Goal: Check status: Check status

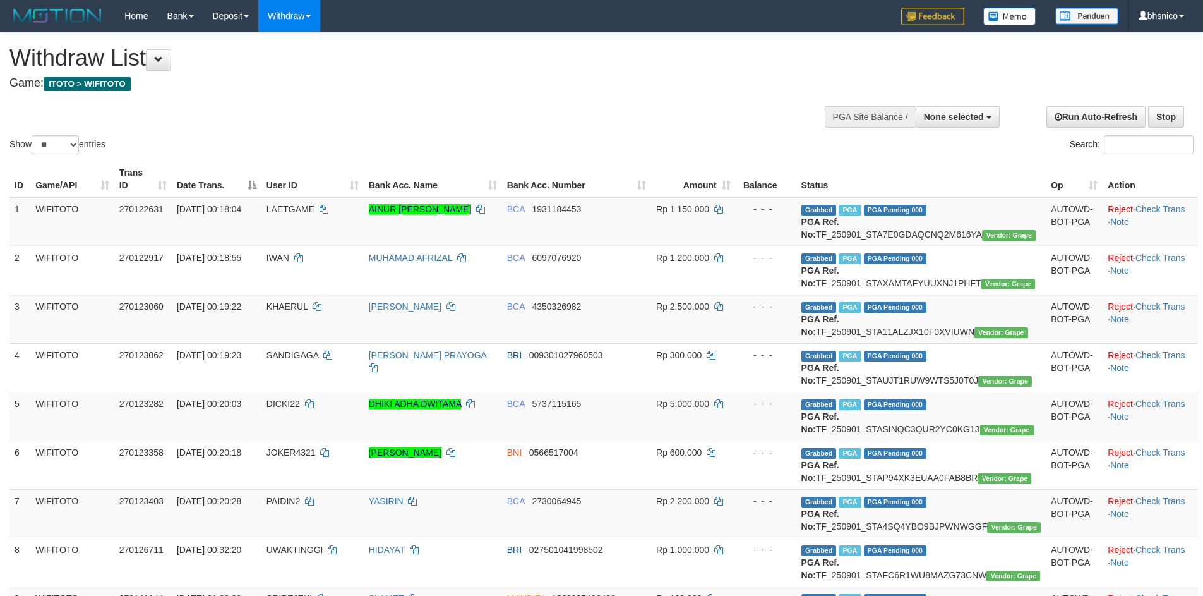
select select
select select "**"
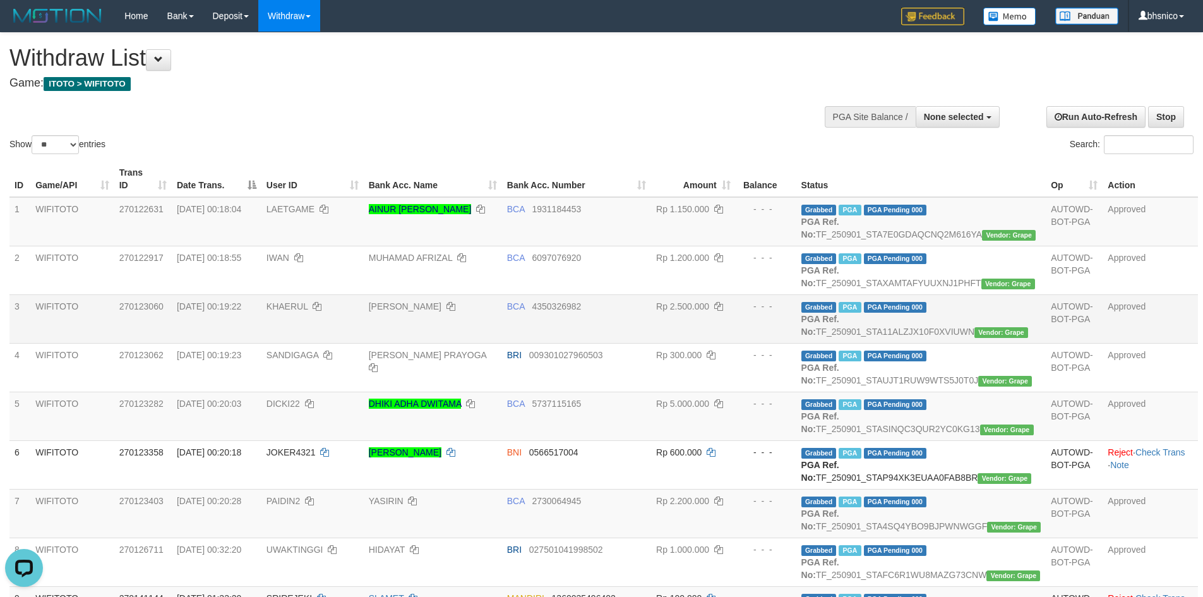
drag, startPoint x: 383, startPoint y: 346, endPoint x: 375, endPoint y: 344, distance: 9.0
click at [364, 343] on td "KHAERUL" at bounding box center [313, 318] width 102 height 49
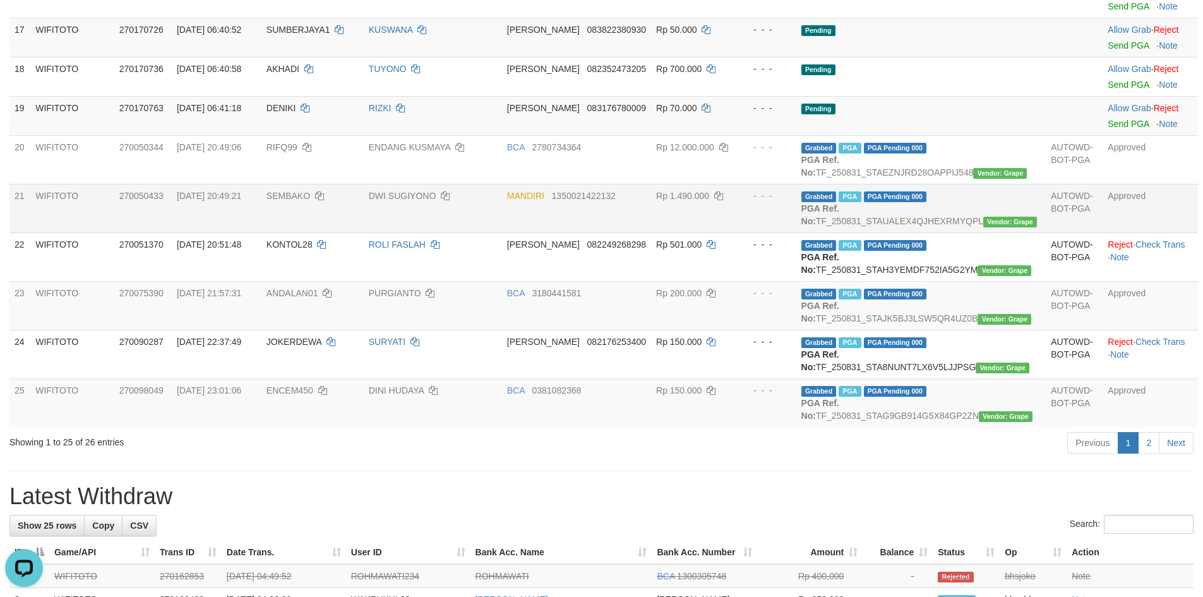
click at [412, 232] on td "DWI SUGIYONO" at bounding box center [433, 208] width 138 height 49
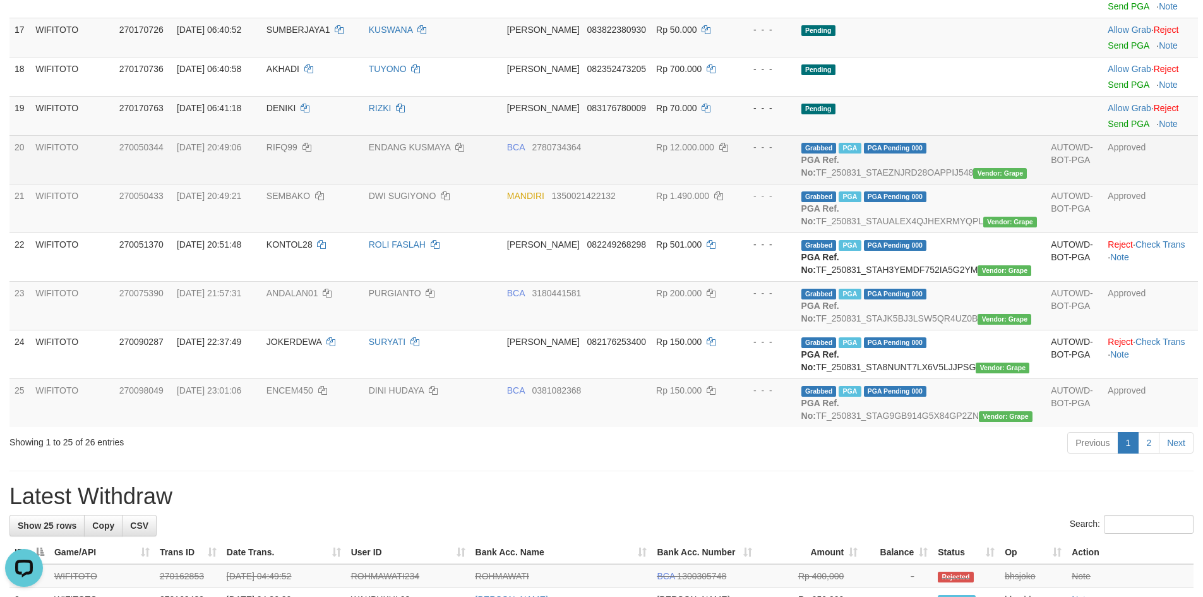
click at [651, 184] on td "BCA 2780734364" at bounding box center [576, 159] width 149 height 49
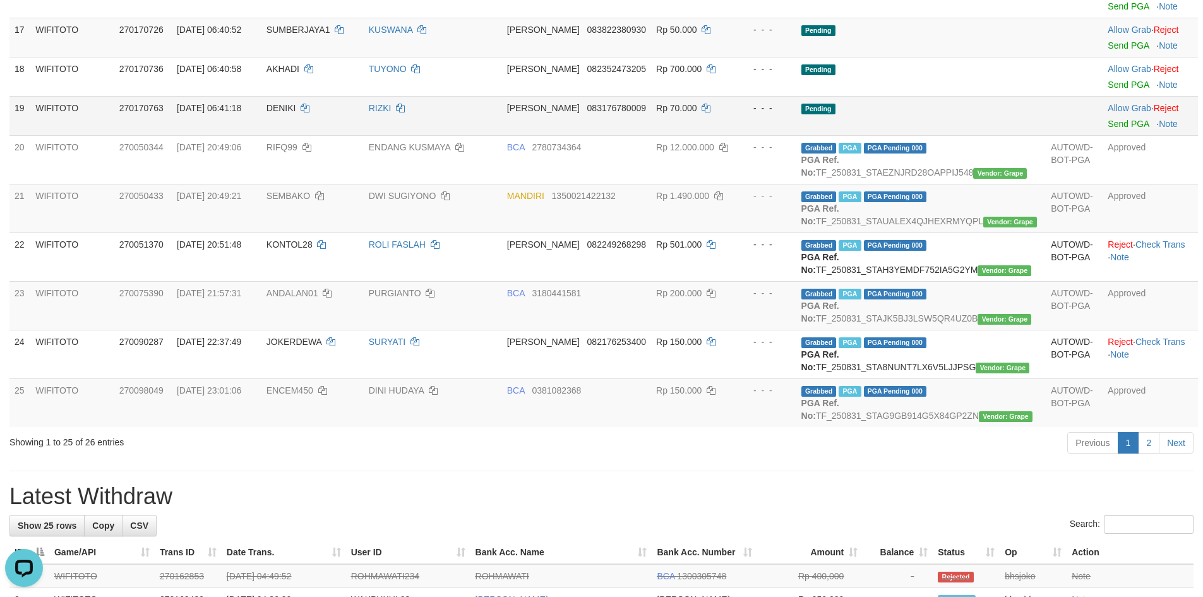
click at [416, 135] on td "RIZKI" at bounding box center [433, 115] width 138 height 39
click at [172, 135] on td "270170763" at bounding box center [142, 115] width 57 height 39
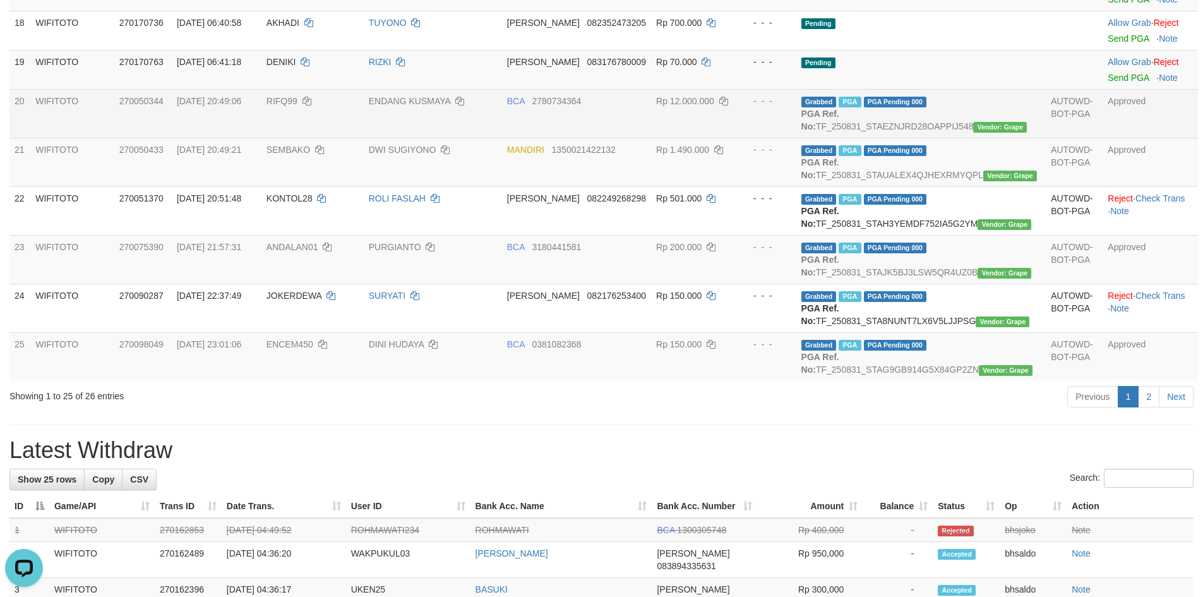
scroll to position [1277, 0]
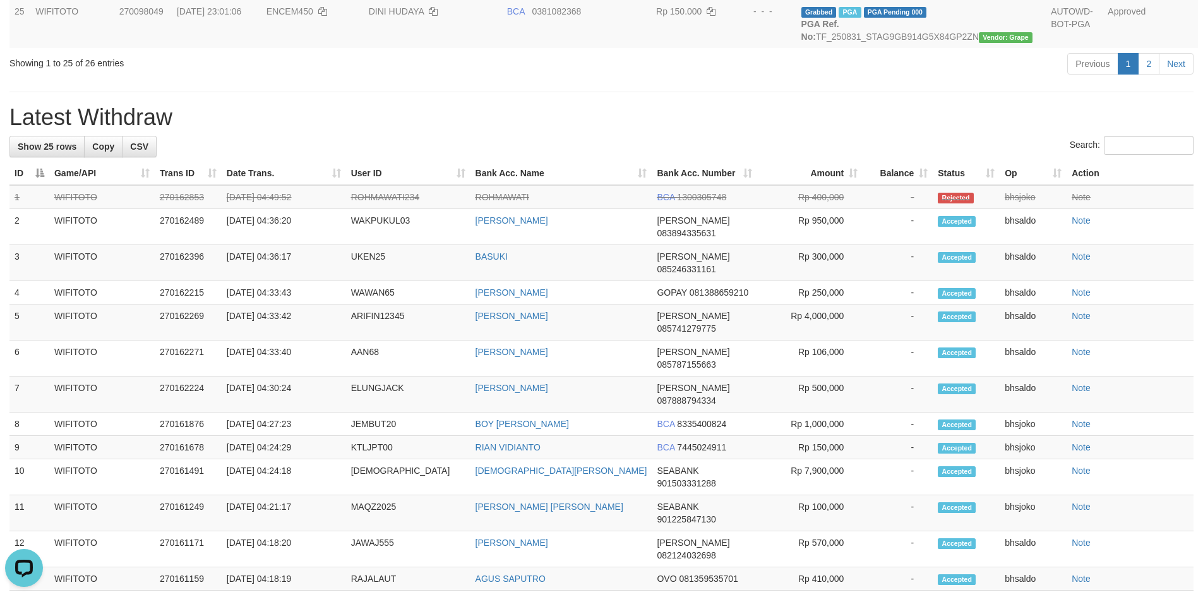
click at [196, 130] on h1 "Latest Withdraw" at bounding box center [601, 117] width 1184 height 25
click at [480, 158] on div "Search:" at bounding box center [601, 147] width 1184 height 22
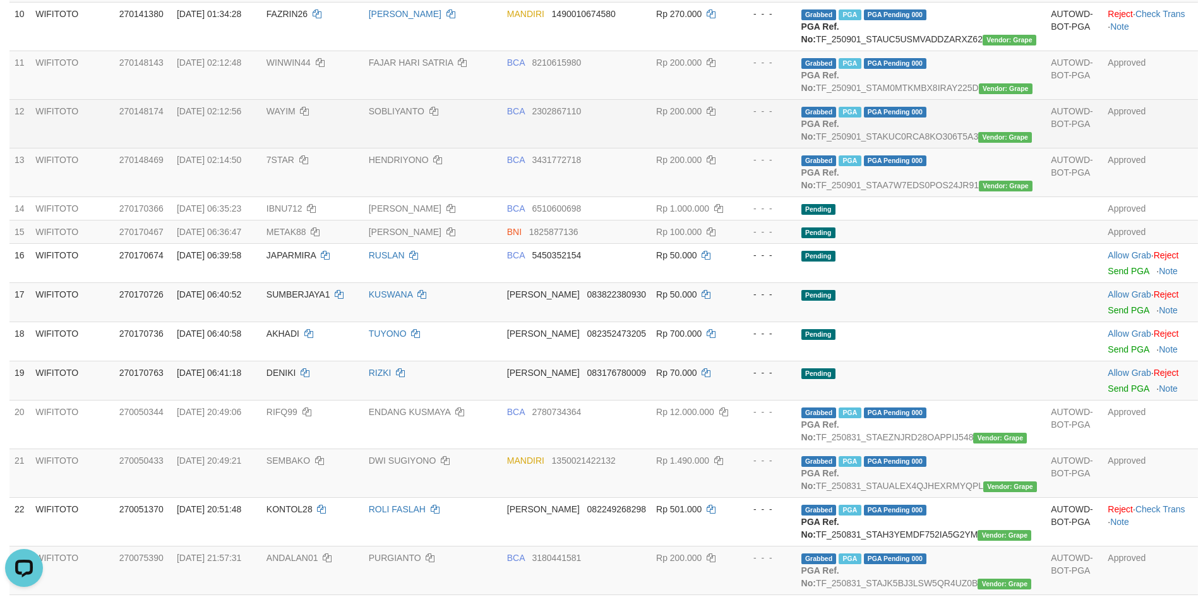
click at [172, 148] on td "270148174" at bounding box center [142, 123] width 57 height 49
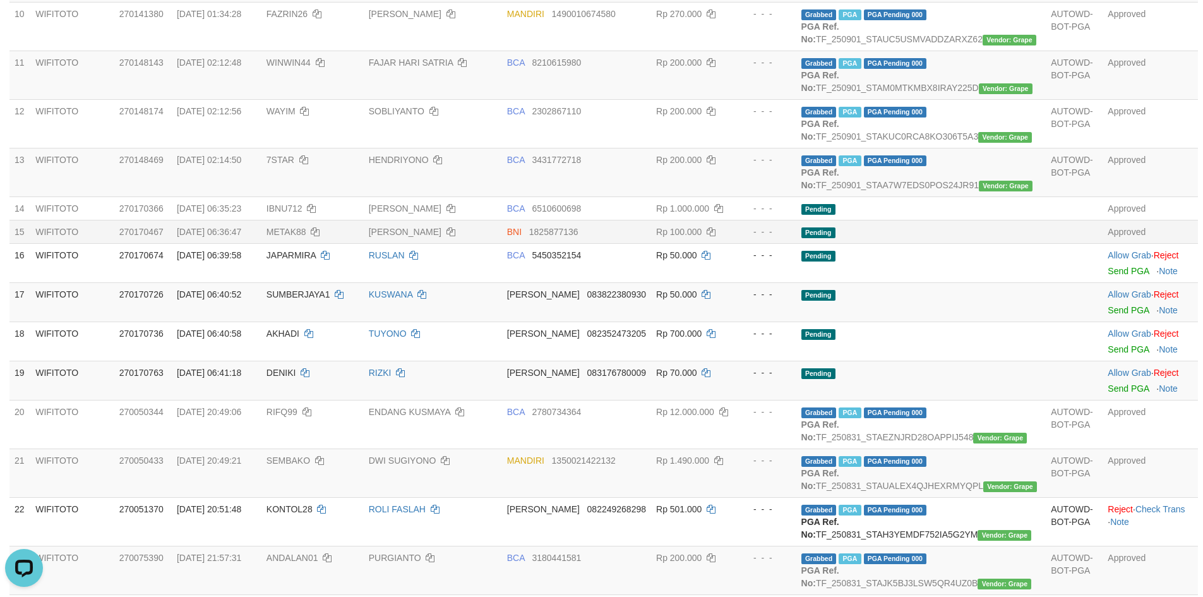
click at [304, 237] on span "METAK88" at bounding box center [287, 232] width 40 height 10
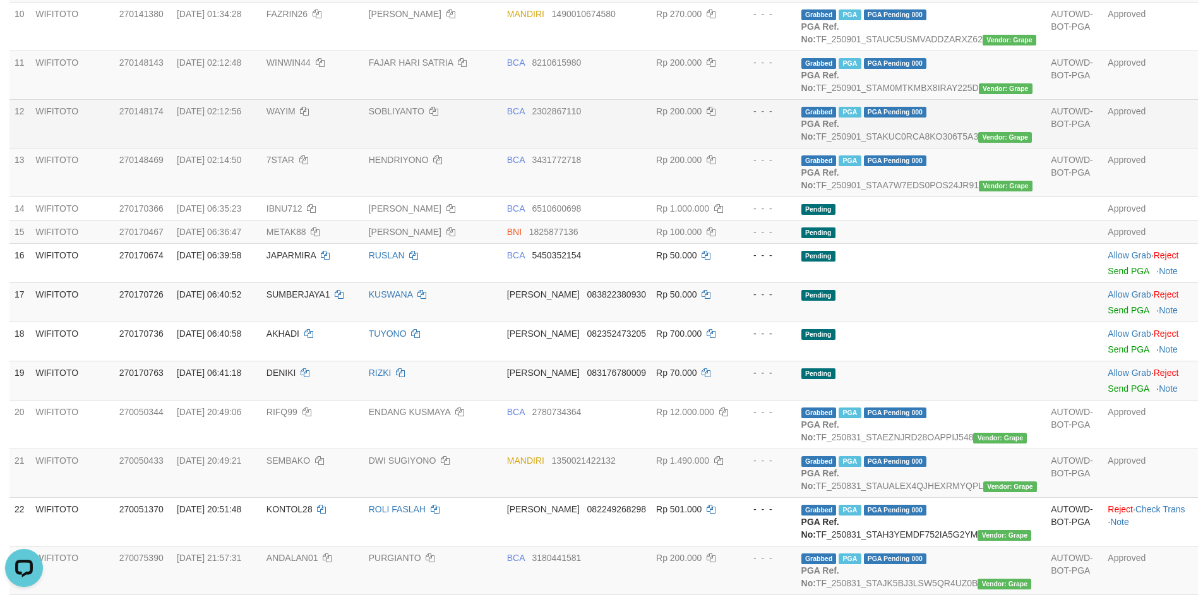
click at [445, 148] on td "SOBLIYANTO" at bounding box center [433, 123] width 138 height 49
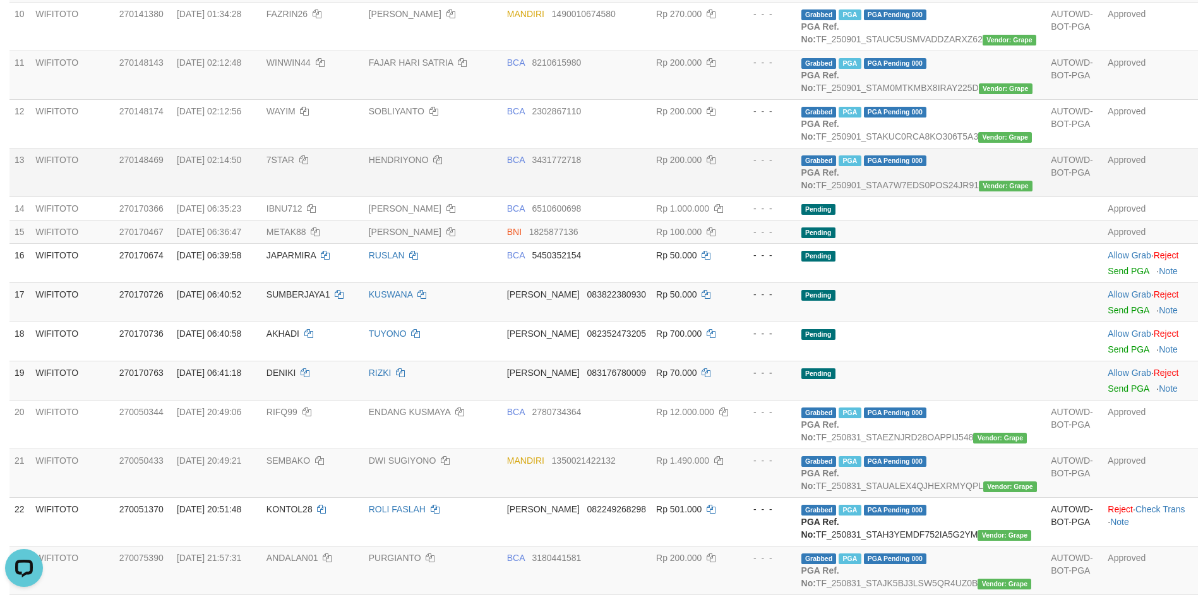
click at [736, 196] on td "Rp 200.000" at bounding box center [693, 172] width 85 height 49
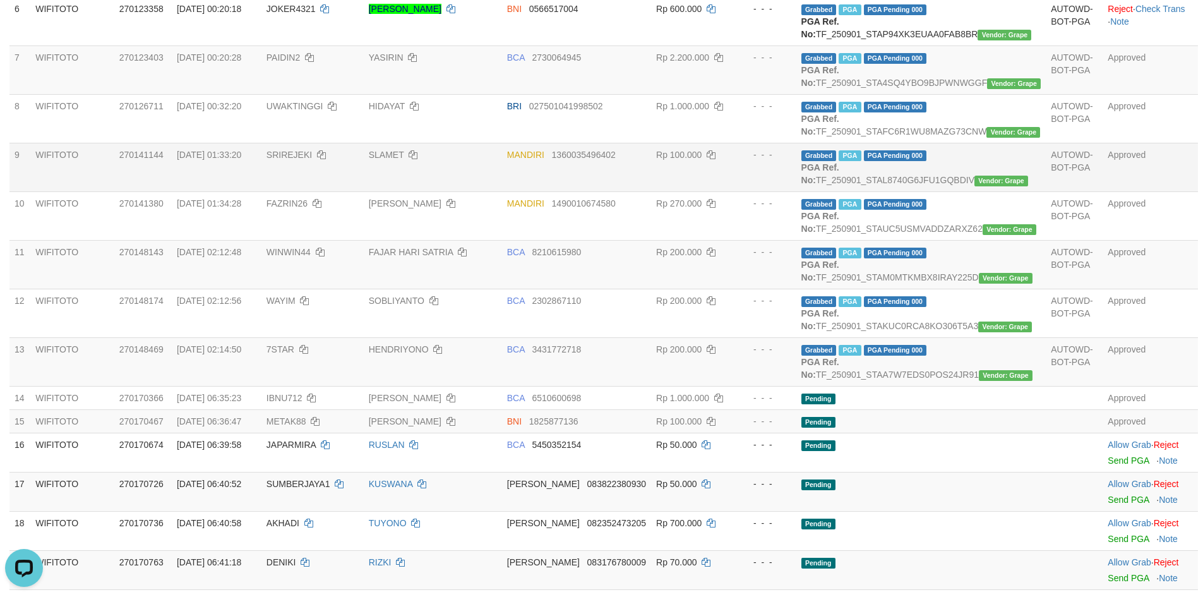
click at [148, 191] on td "270141144" at bounding box center [142, 167] width 57 height 49
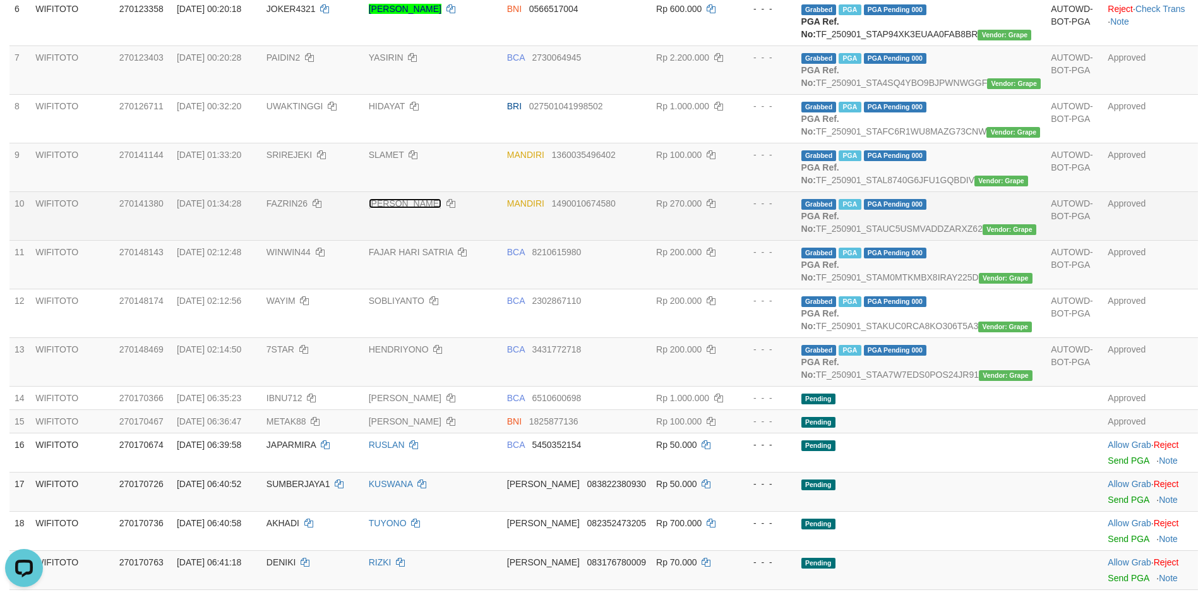
click at [442, 208] on link "FAZRIN ZULIAN" at bounding box center [405, 203] width 73 height 10
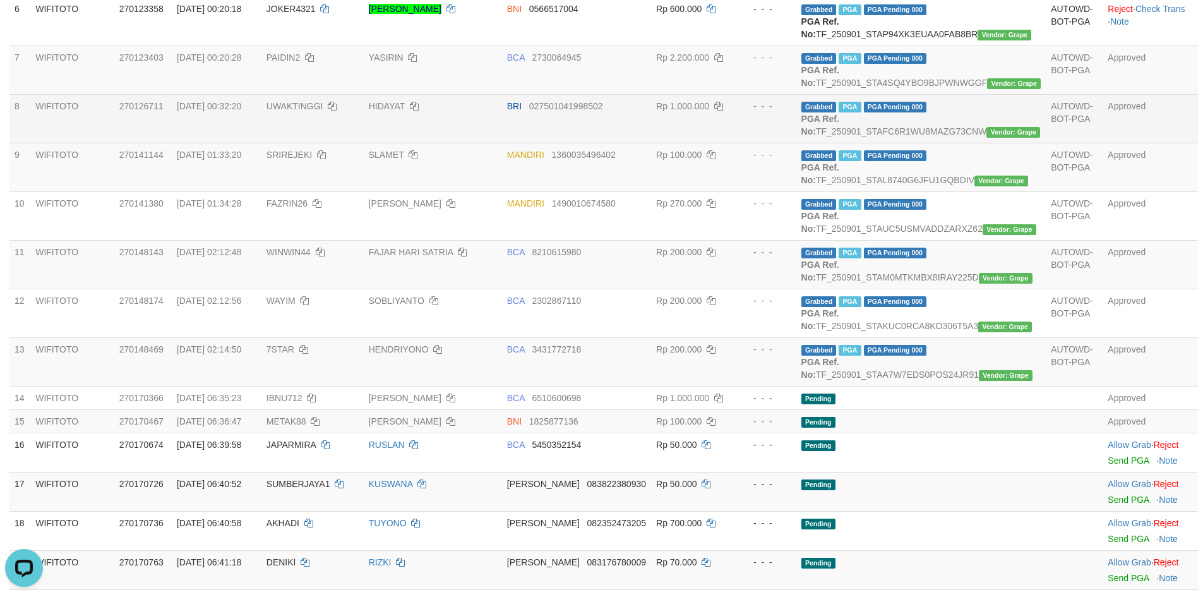
scroll to position [254, 0]
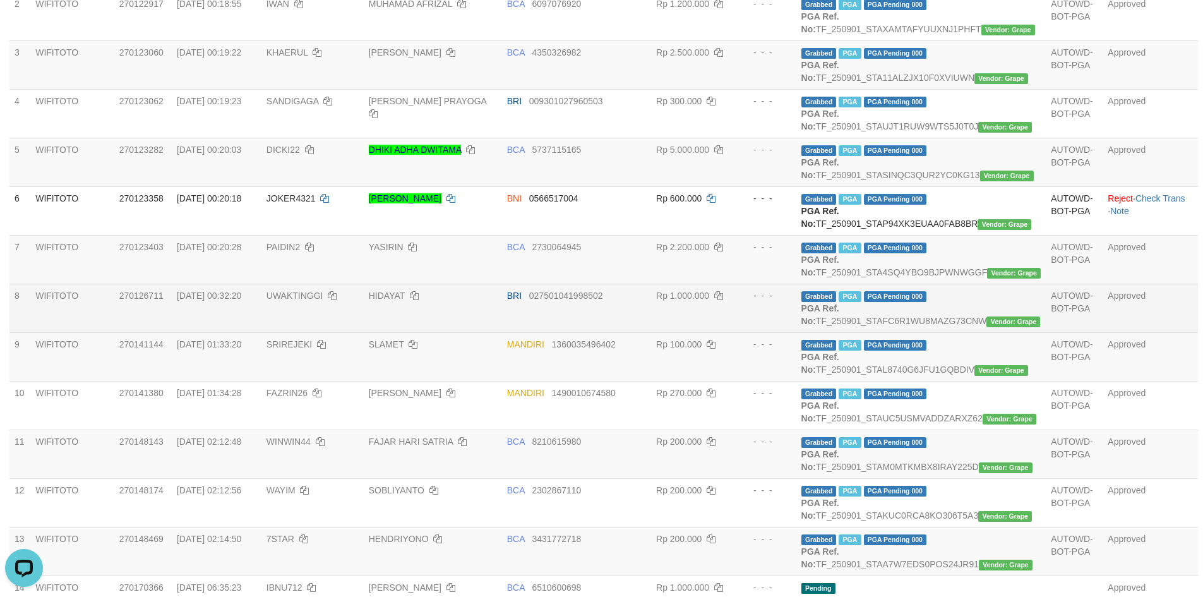
click at [502, 332] on td "HIDAYAT" at bounding box center [433, 308] width 138 height 49
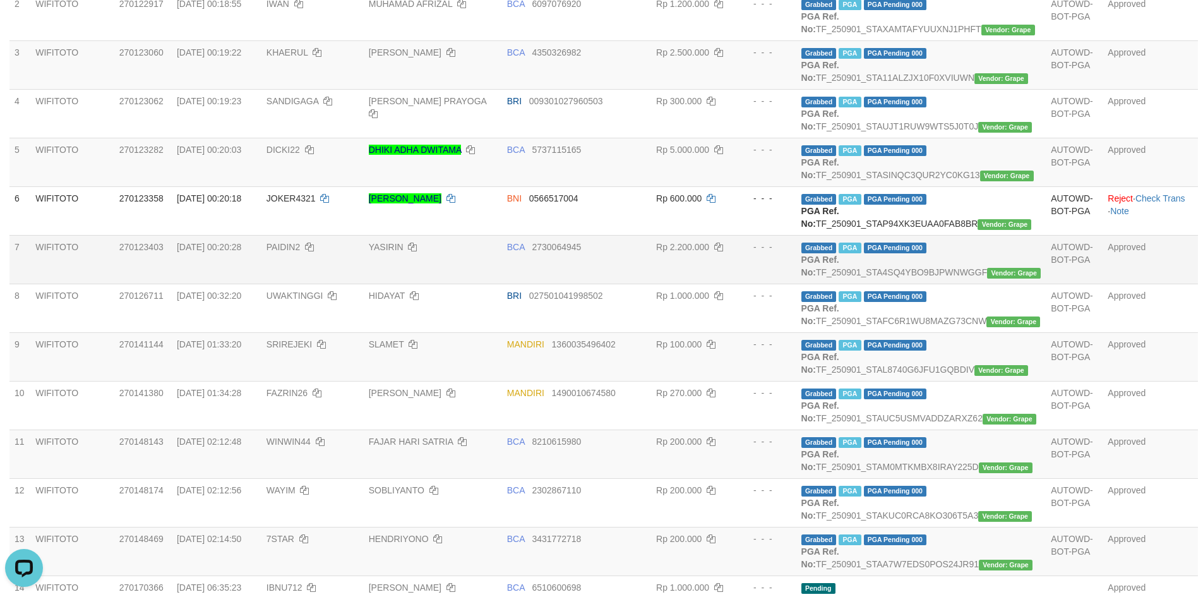
click at [474, 284] on td "YASIRIN" at bounding box center [433, 259] width 138 height 49
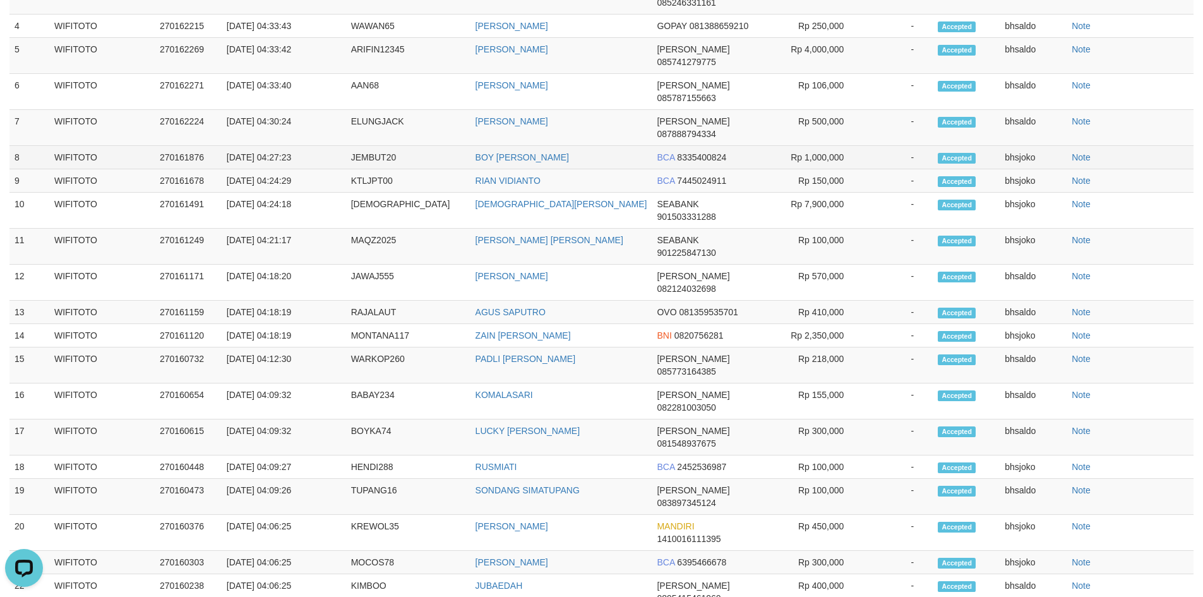
scroll to position [20, 0]
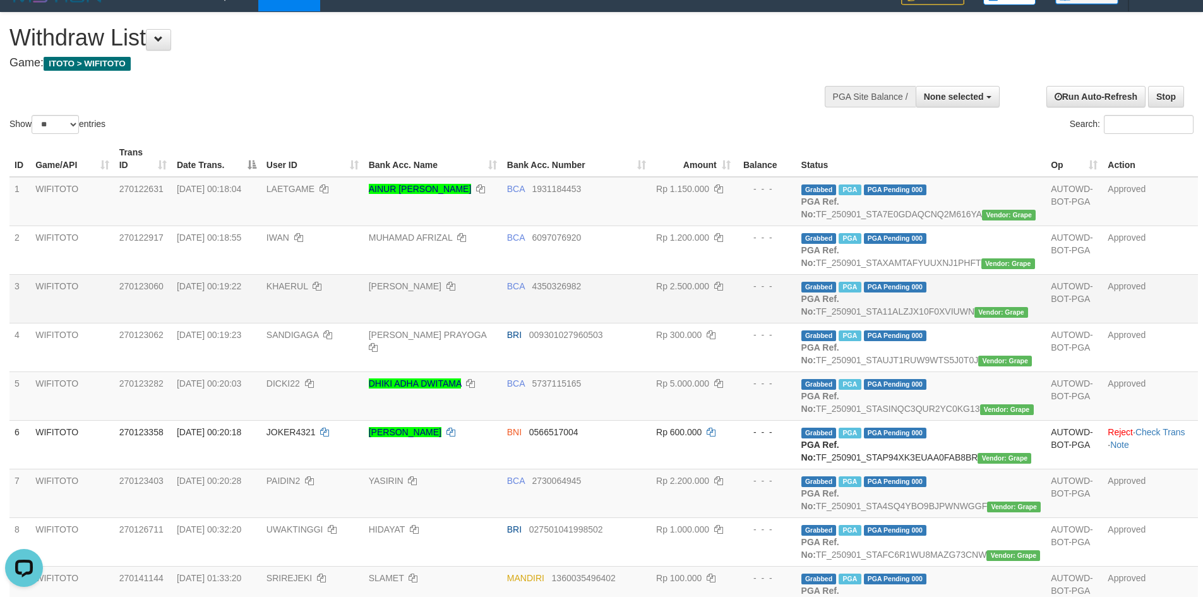
click at [482, 298] on td "KHAERUL UMAR" at bounding box center [433, 298] width 138 height 49
click at [489, 323] on td "KHAERUL UMAR" at bounding box center [433, 298] width 138 height 49
click at [442, 291] on link "KHAERUL UMAR" at bounding box center [405, 286] width 73 height 10
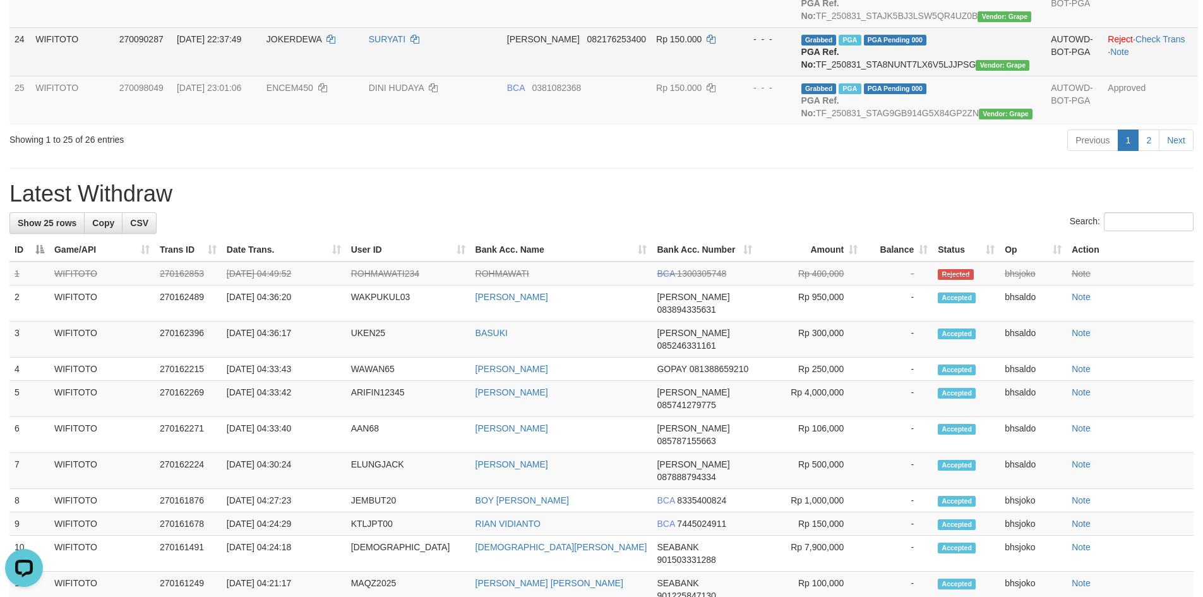
scroll to position [1157, 0]
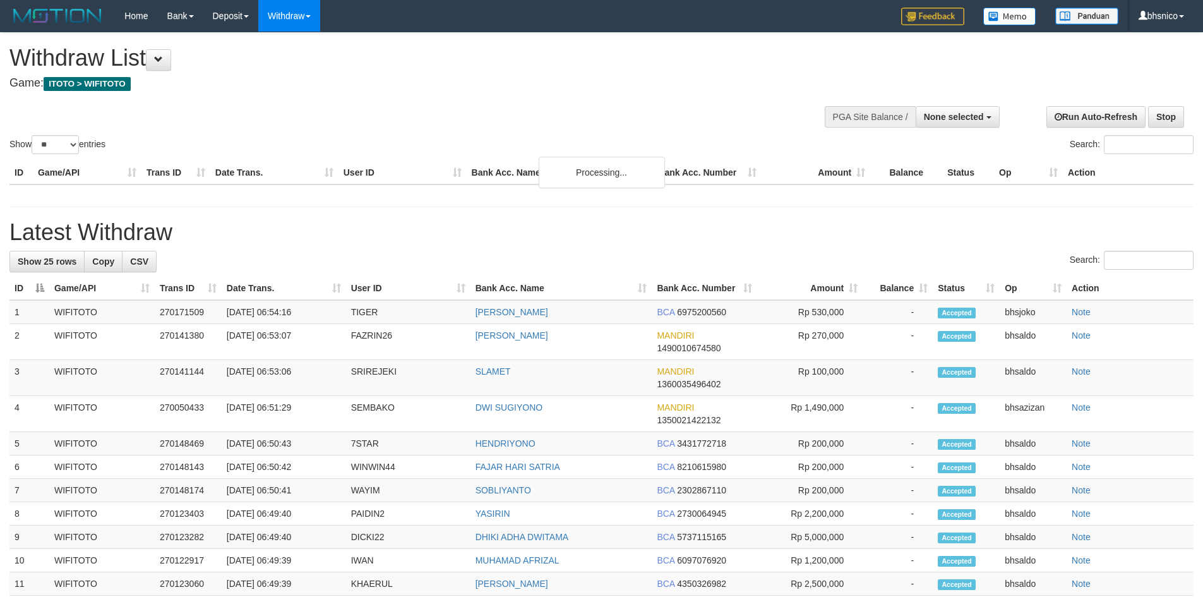
select select
select select "**"
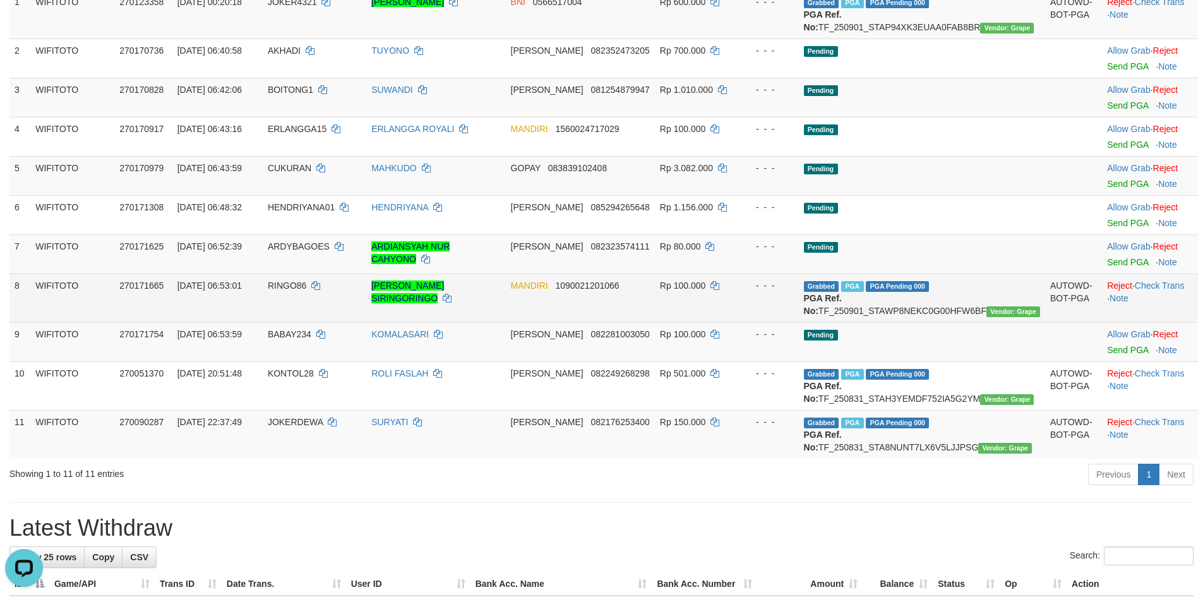
scroll to position [190, 0]
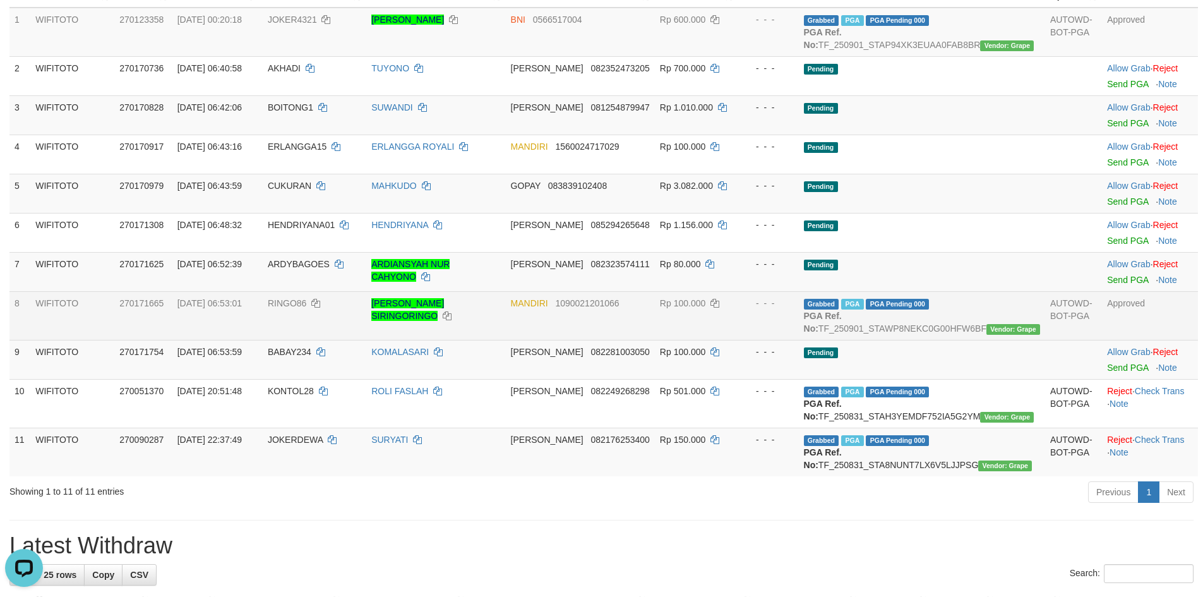
click at [298, 305] on td "RINGO86" at bounding box center [315, 315] width 104 height 49
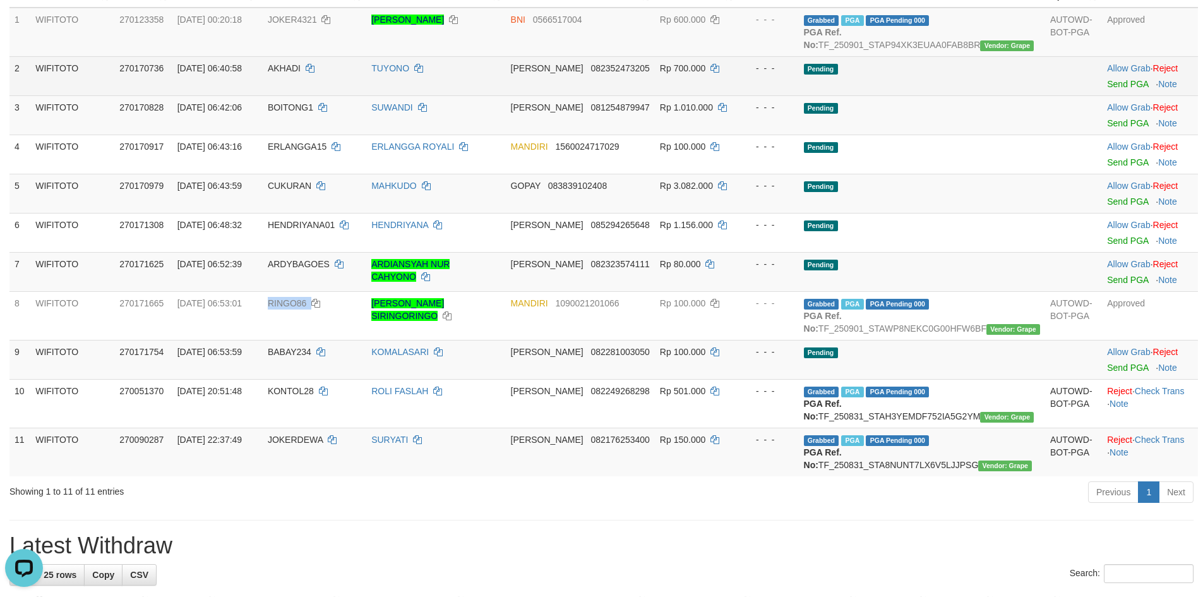
scroll to position [0, 0]
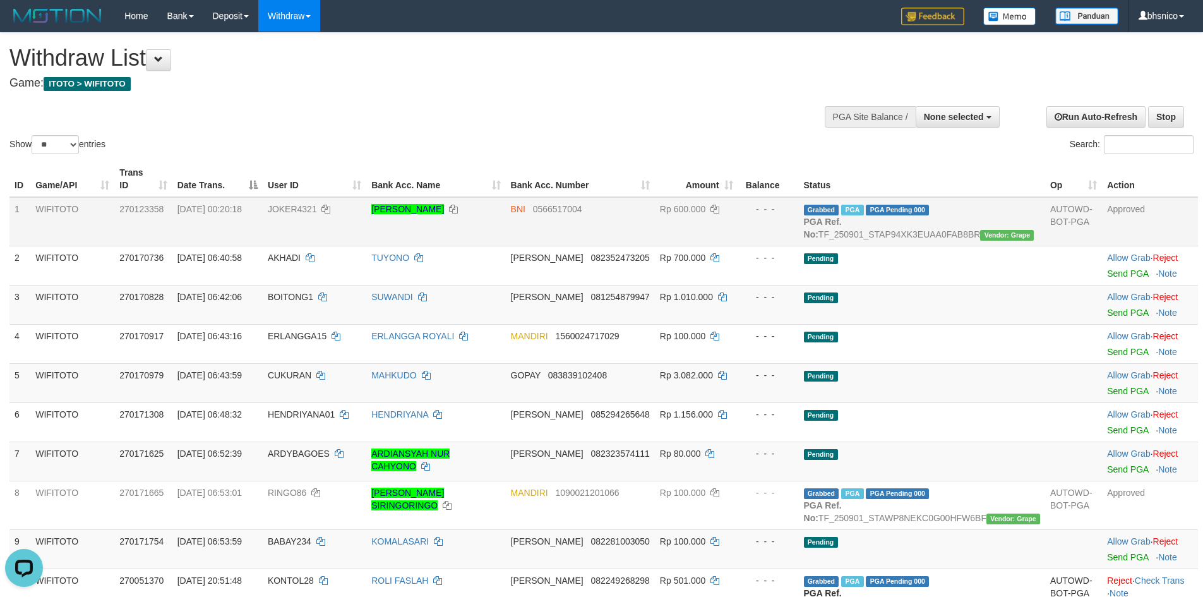
click at [317, 204] on span "JOKER4321" at bounding box center [292, 209] width 49 height 10
copy td "JOKER4321"
click at [317, 204] on span "JOKER4321" at bounding box center [292, 209] width 49 height 10
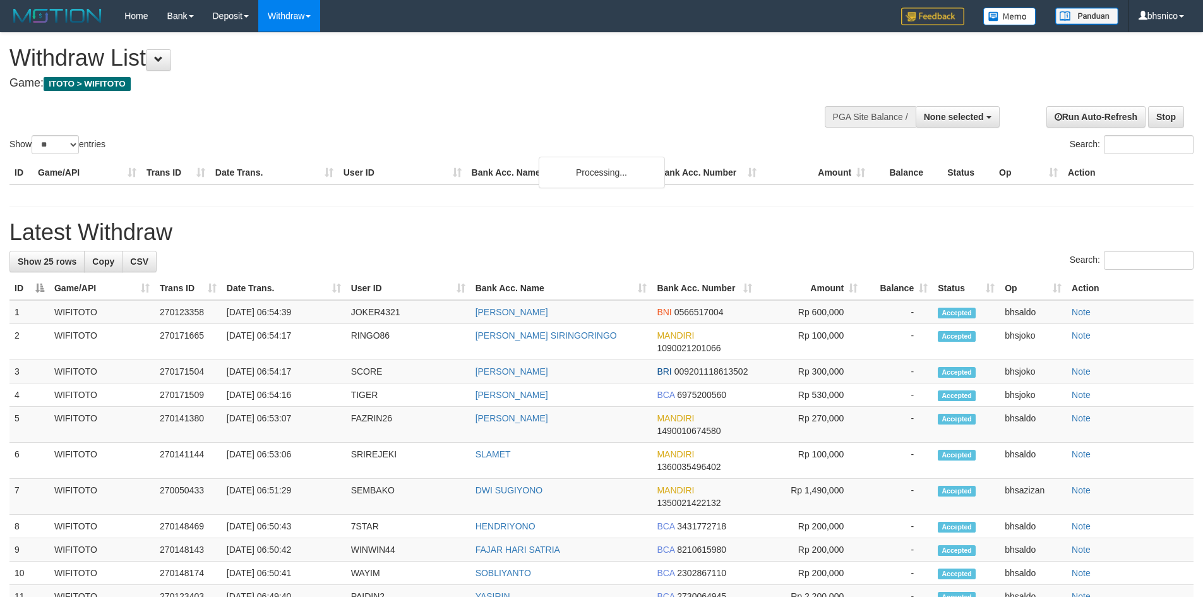
select select
select select "**"
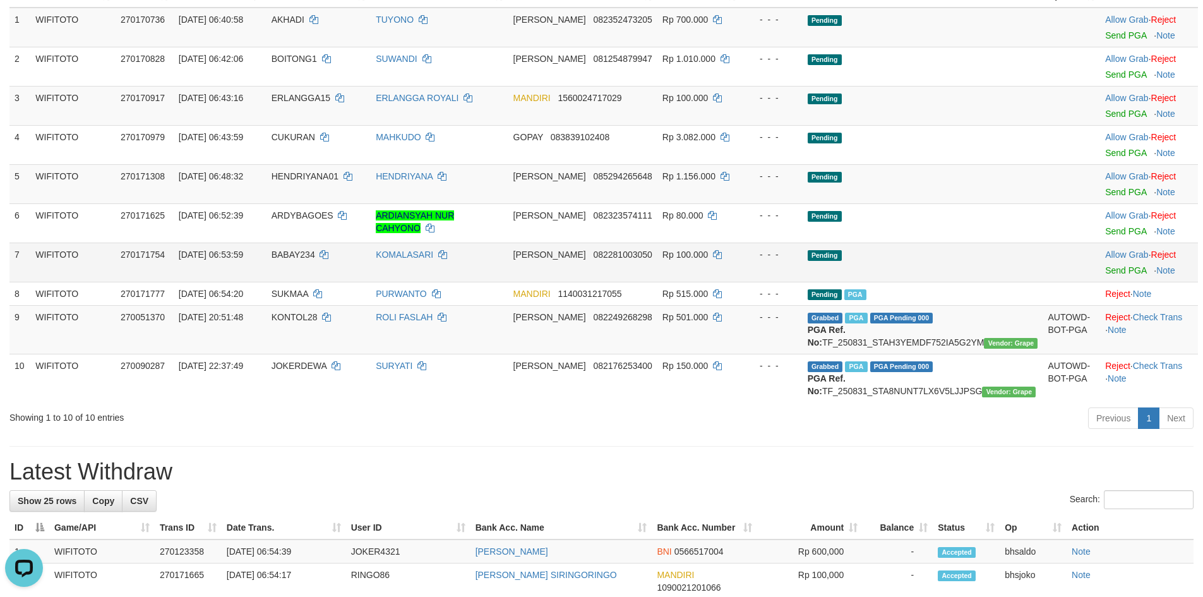
click at [574, 265] on td "DANA 082281003050" at bounding box center [583, 262] width 149 height 39
click at [346, 265] on td "BABAY234" at bounding box center [319, 262] width 104 height 39
click at [508, 305] on td "ROLI FASLAH" at bounding box center [439, 329] width 137 height 49
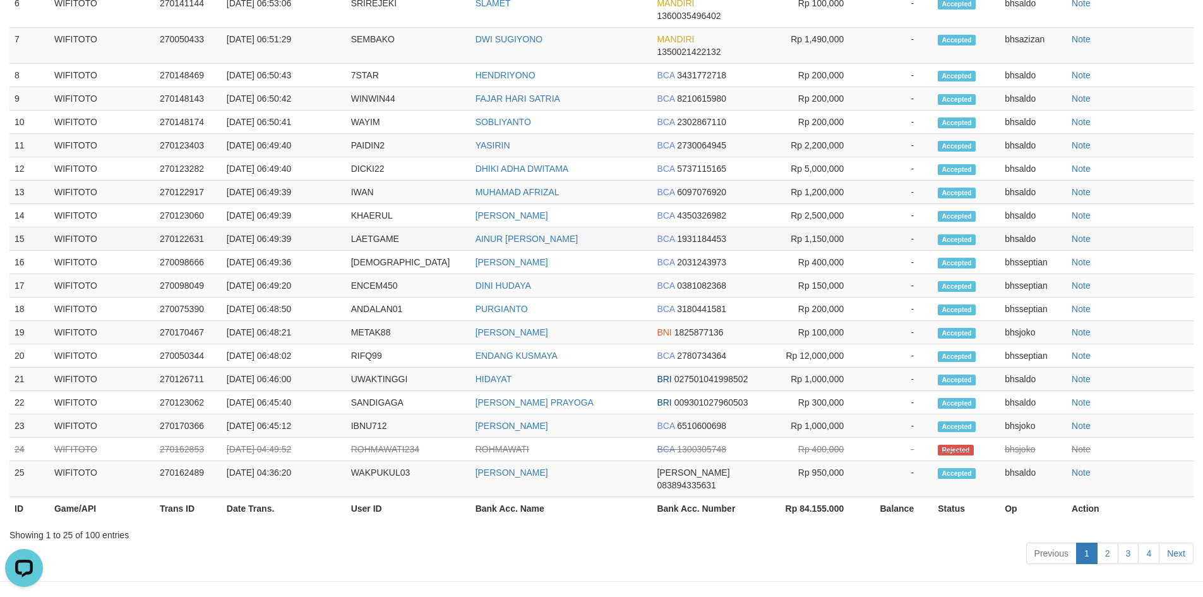
click at [563, 251] on td "AINUR [PERSON_NAME]" at bounding box center [562, 238] width 182 height 23
click at [747, 251] on td "BCA 1931184453" at bounding box center [704, 238] width 105 height 23
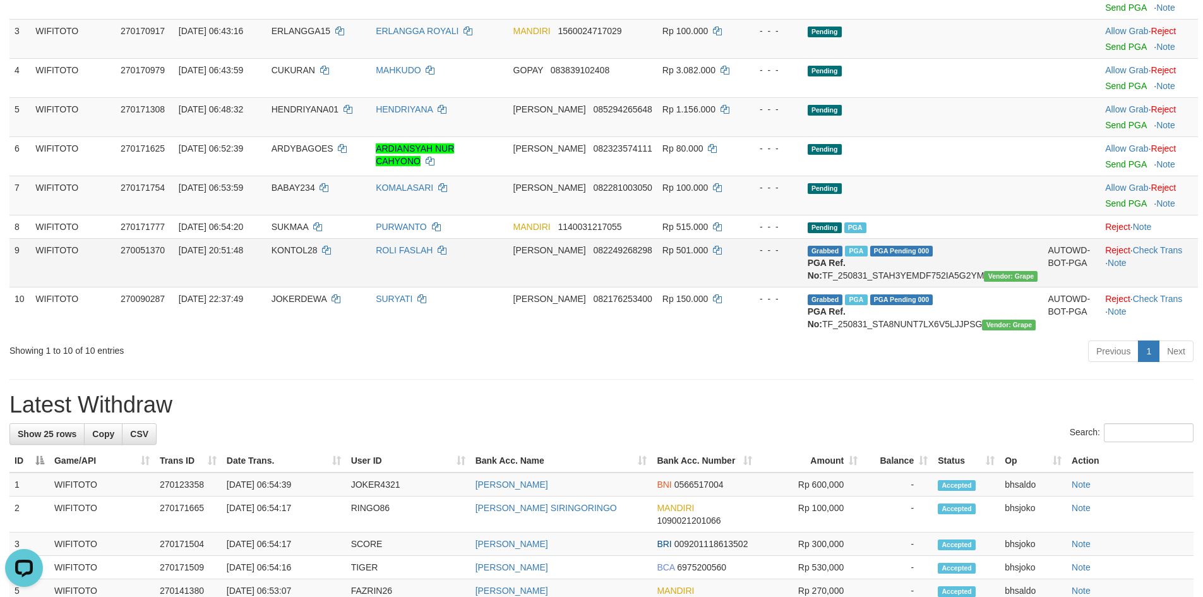
click at [652, 245] on span "082249268298" at bounding box center [622, 250] width 59 height 10
click at [552, 385] on div "**********" at bounding box center [601, 484] width 1203 height 1416
click at [478, 270] on td "ROLI FASLAH" at bounding box center [439, 262] width 137 height 49
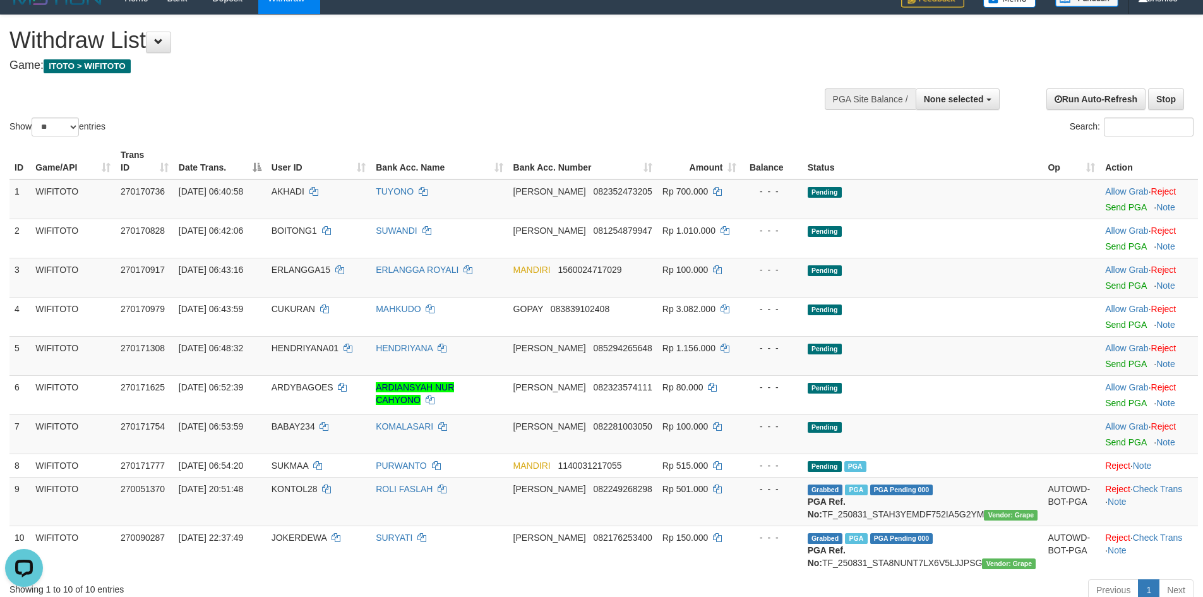
scroll to position [0, 0]
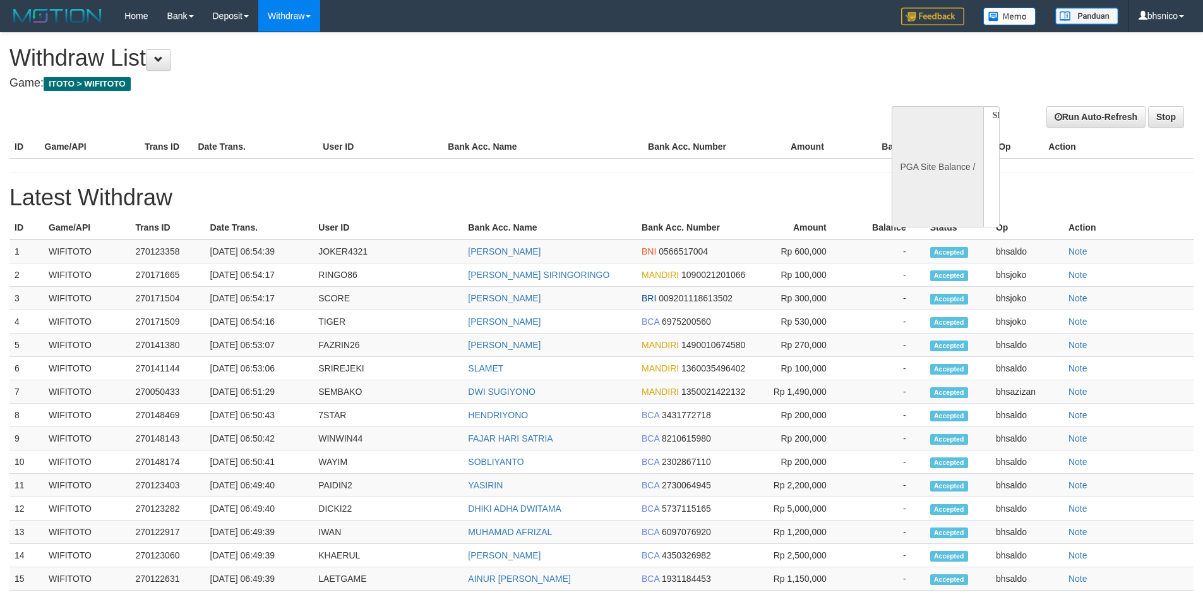
select select
select select "**"
select select
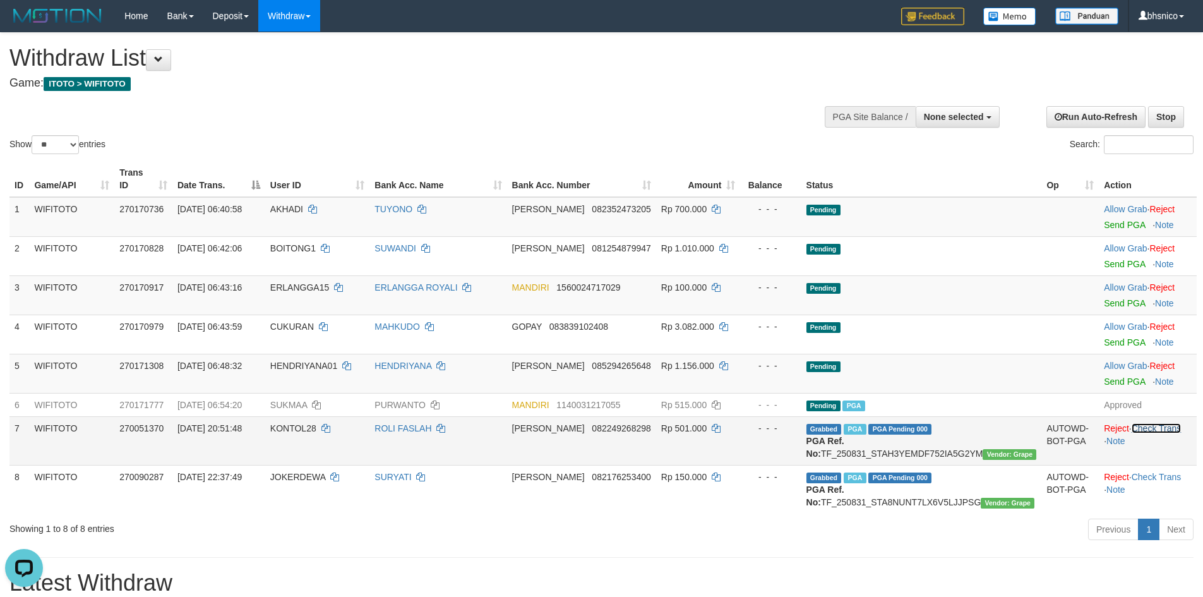
click at [1158, 423] on link "Check Trans" at bounding box center [1157, 428] width 50 height 10
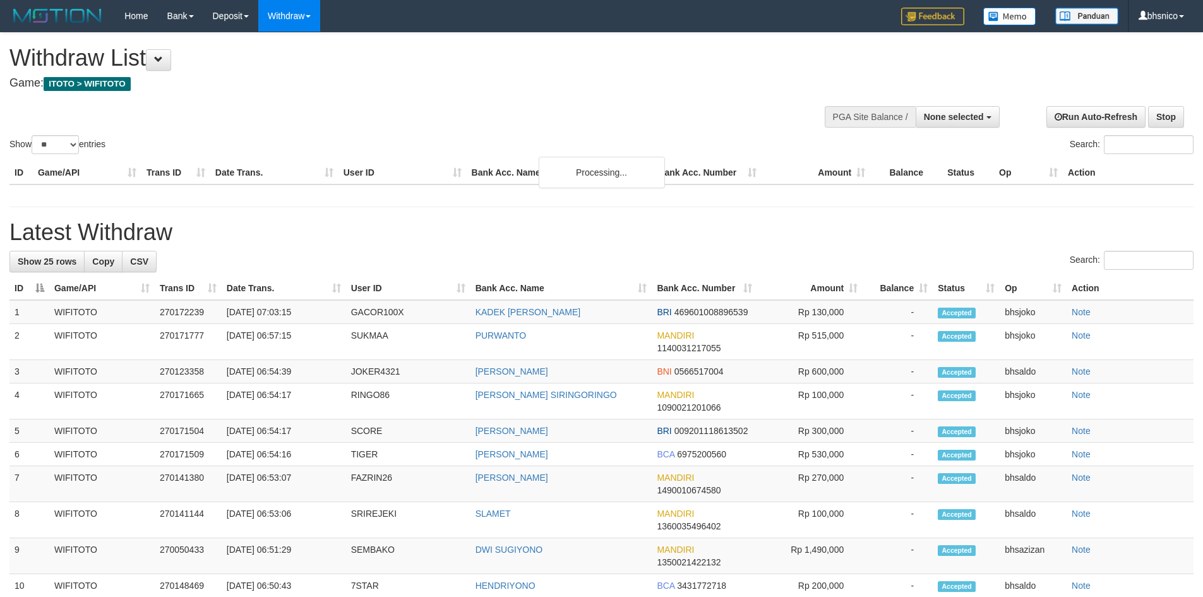
select select
select select "**"
select select
select select "**"
